Goal: Check status: Check status

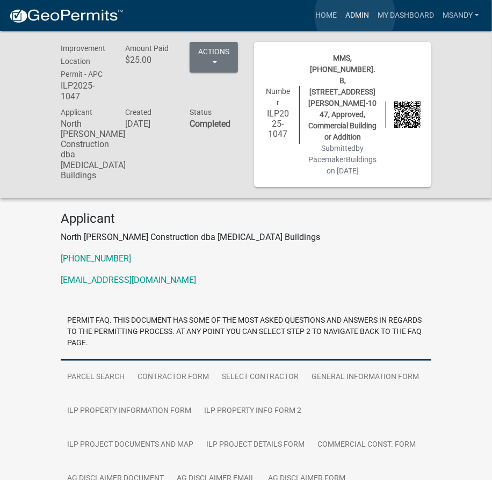
click at [355, 15] on link "Admin" at bounding box center [357, 15] width 32 height 20
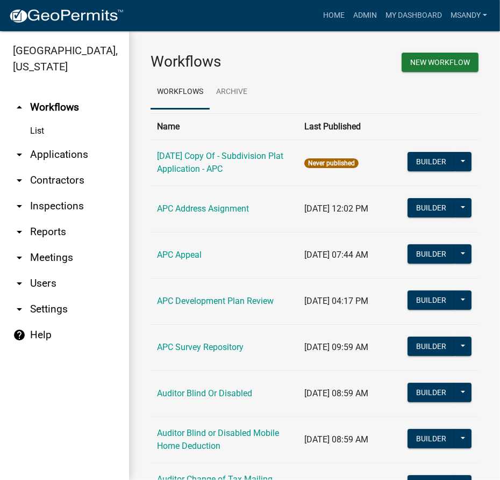
click at [76, 150] on link "arrow_drop_down Applications" at bounding box center [64, 155] width 129 height 26
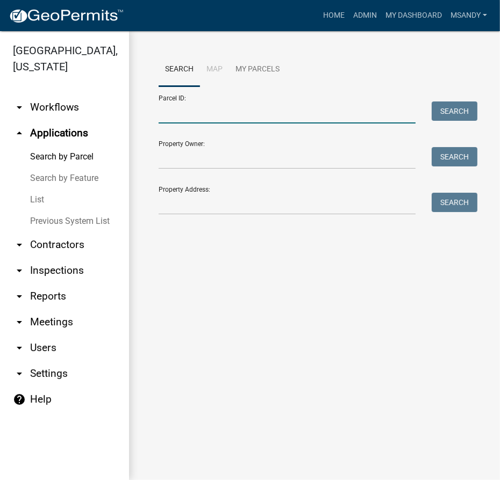
drag, startPoint x: 200, startPoint y: 116, endPoint x: 192, endPoint y: 122, distance: 11.1
click at [200, 116] on input "Parcel ID:" at bounding box center [286, 113] width 257 height 22
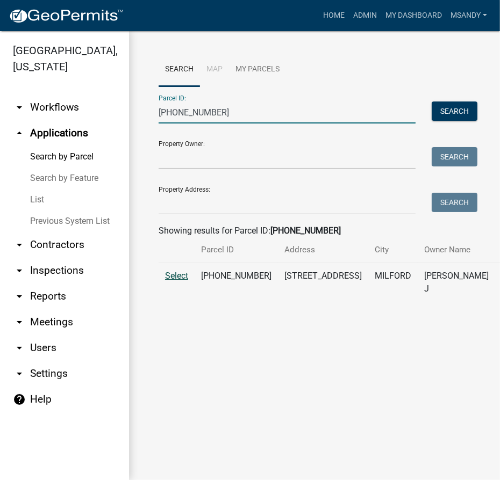
type input "[PHONE_NUMBER]"
click at [172, 281] on span "Select" at bounding box center [176, 276] width 23 height 10
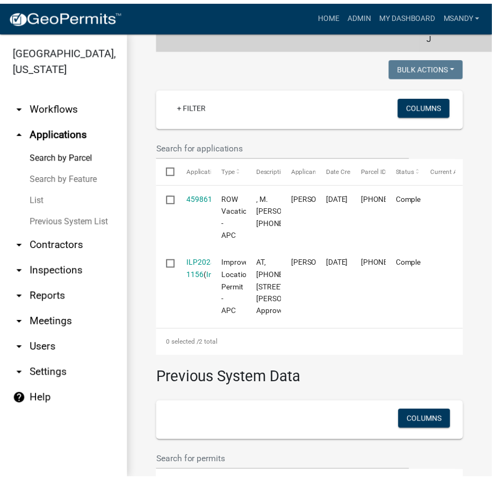
scroll to position [342, 0]
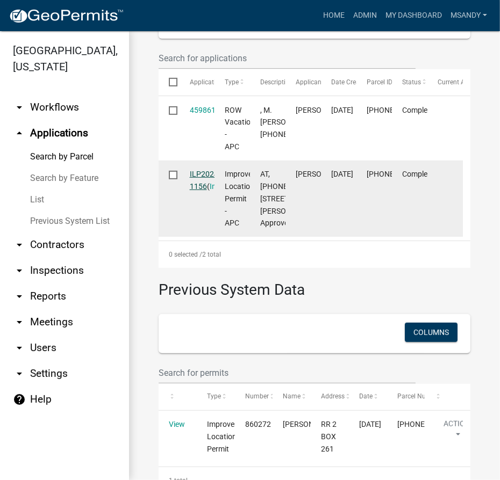
click at [195, 191] on link "ILP2024-1156" at bounding box center [205, 180] width 31 height 21
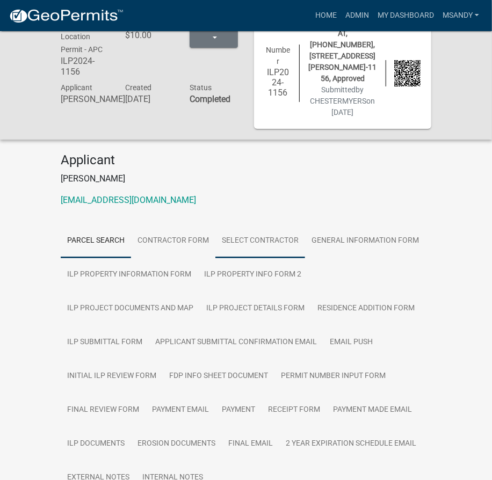
scroll to position [48, 0]
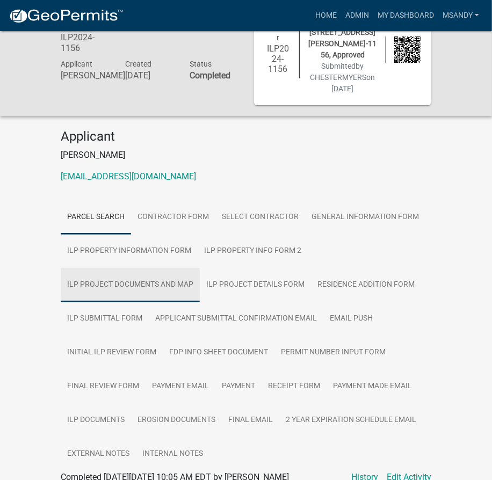
click at [170, 268] on link "ILP Project Documents and Map" at bounding box center [130, 285] width 139 height 34
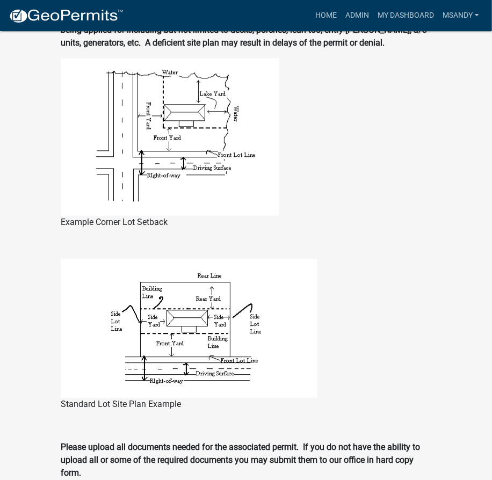
scroll to position [1026, 0]
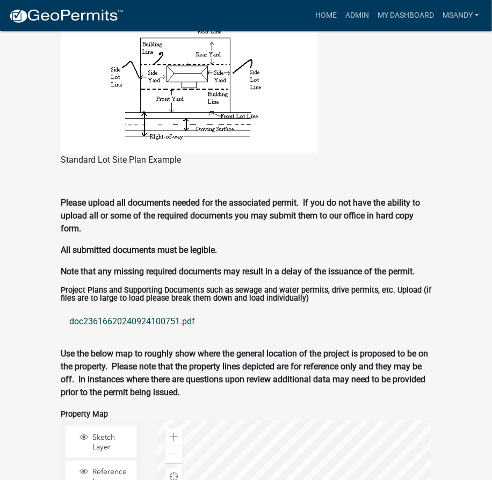
click at [132, 309] on link "doc23616620240924100751.pdf" at bounding box center [246, 322] width 371 height 26
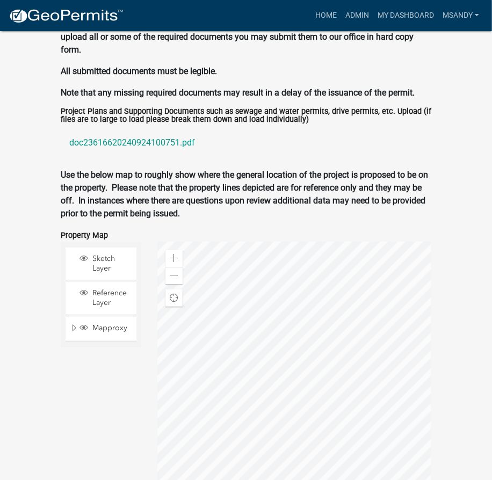
scroll to position [1277, 0]
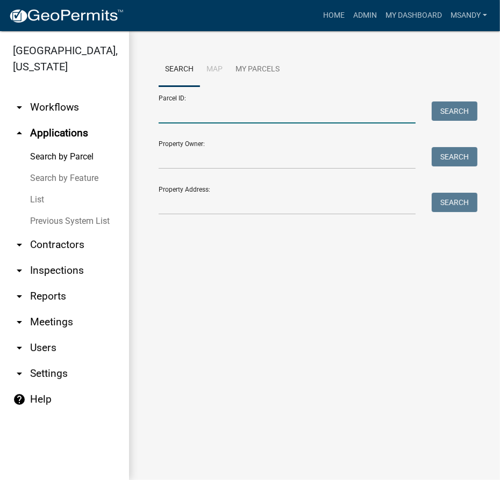
click at [197, 120] on input "Parcel ID:" at bounding box center [286, 113] width 257 height 22
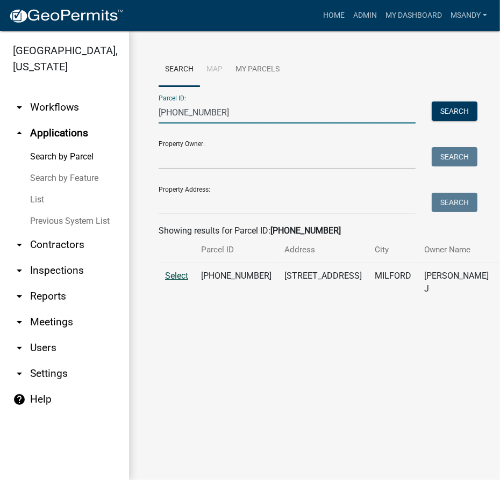
type input "[PHONE_NUMBER]"
click at [168, 281] on span "Select" at bounding box center [176, 276] width 23 height 10
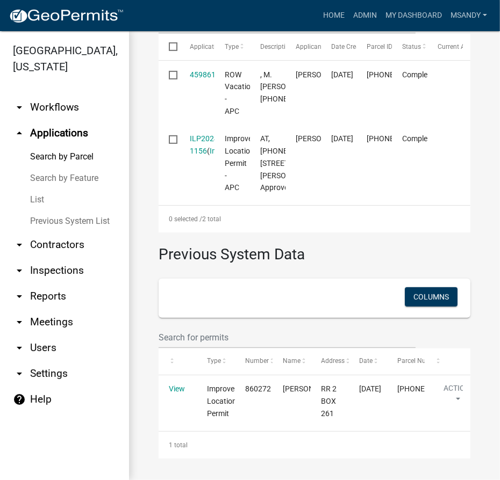
scroll to position [524, 0]
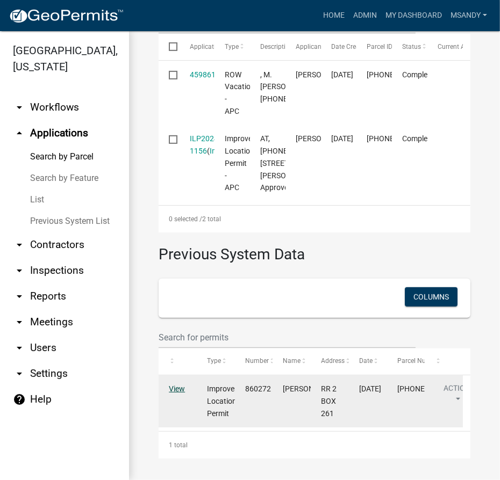
click at [173, 391] on link "View" at bounding box center [177, 389] width 16 height 9
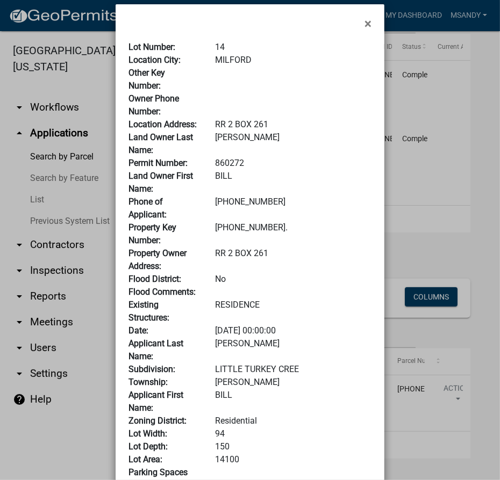
scroll to position [0, 0]
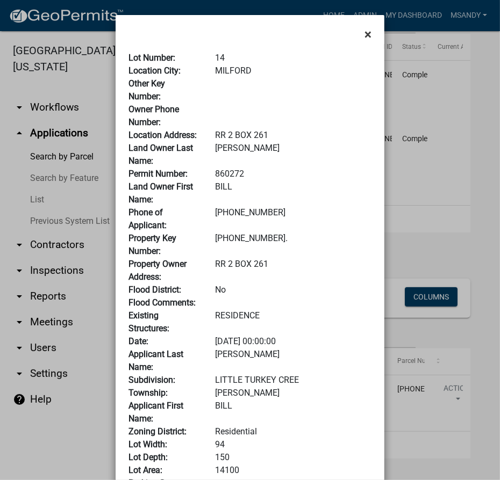
click at [364, 34] on span "×" at bounding box center [367, 34] width 7 height 15
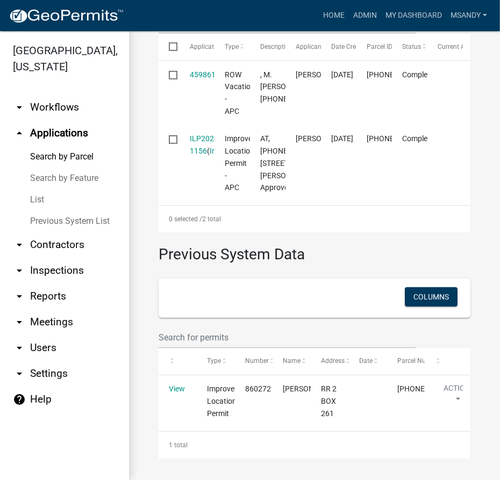
scroll to position [524, 0]
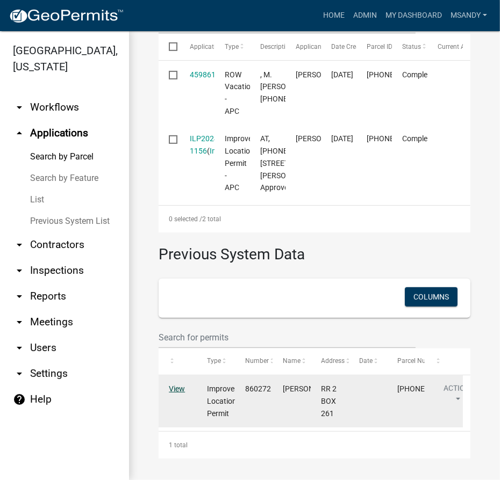
click at [171, 392] on link "View" at bounding box center [177, 389] width 16 height 9
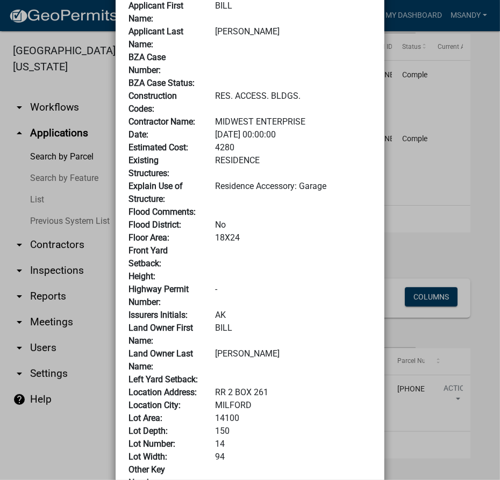
scroll to position [0, 0]
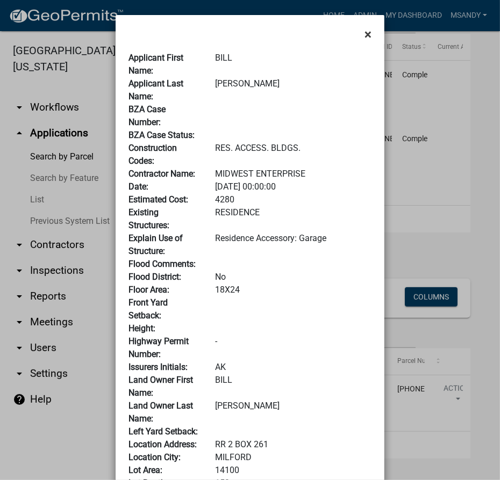
click at [364, 37] on span "×" at bounding box center [367, 34] width 7 height 15
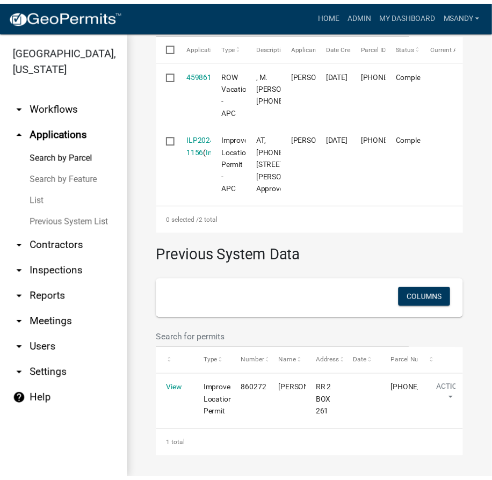
scroll to position [378, 0]
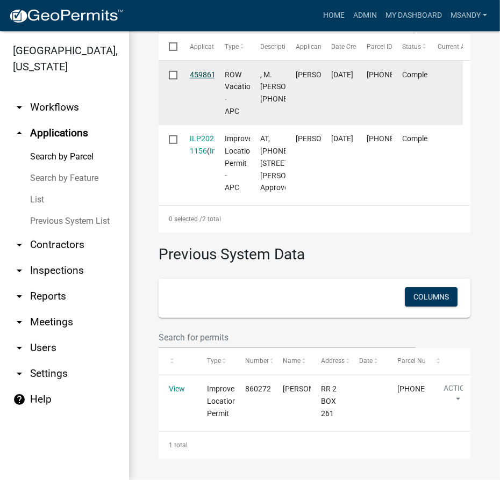
click at [200, 79] on link "459861" at bounding box center [203, 74] width 26 height 9
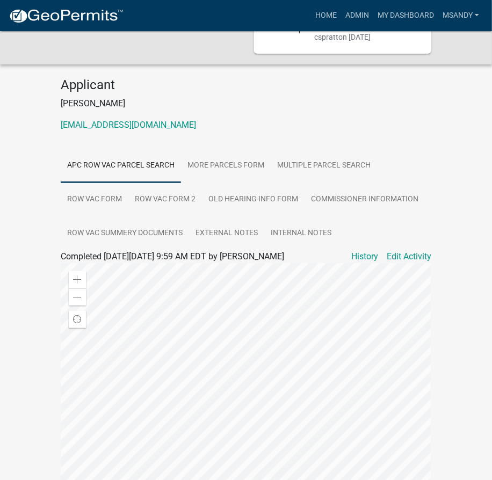
scroll to position [48, 0]
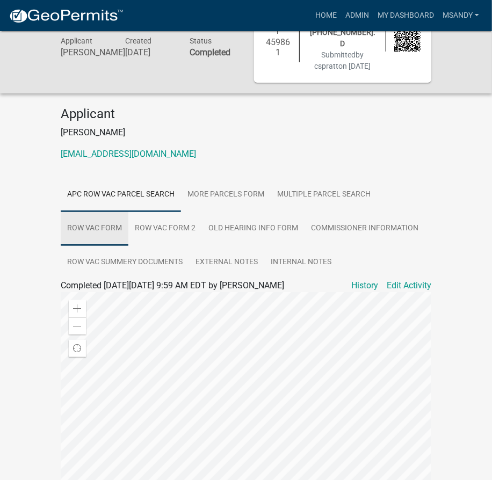
click at [88, 215] on link "ROW Vac Form" at bounding box center [95, 229] width 68 height 34
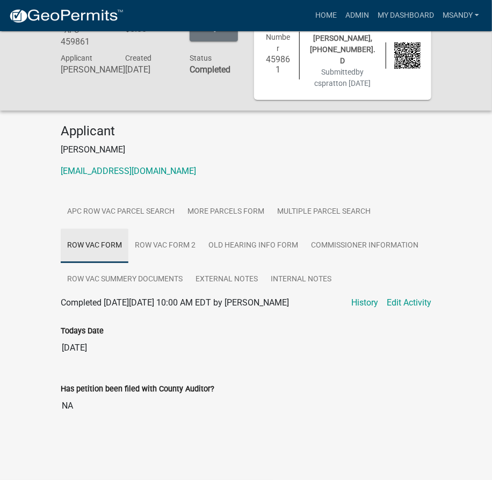
scroll to position [31, 0]
click at [178, 239] on link "ROW Vac Form 2" at bounding box center [165, 246] width 74 height 34
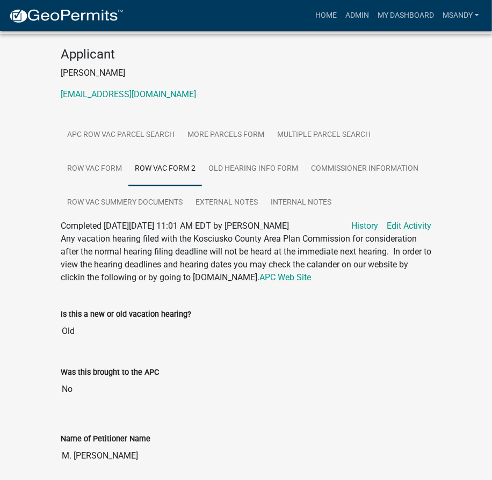
scroll to position [0, 0]
